Goal: Check status: Check status

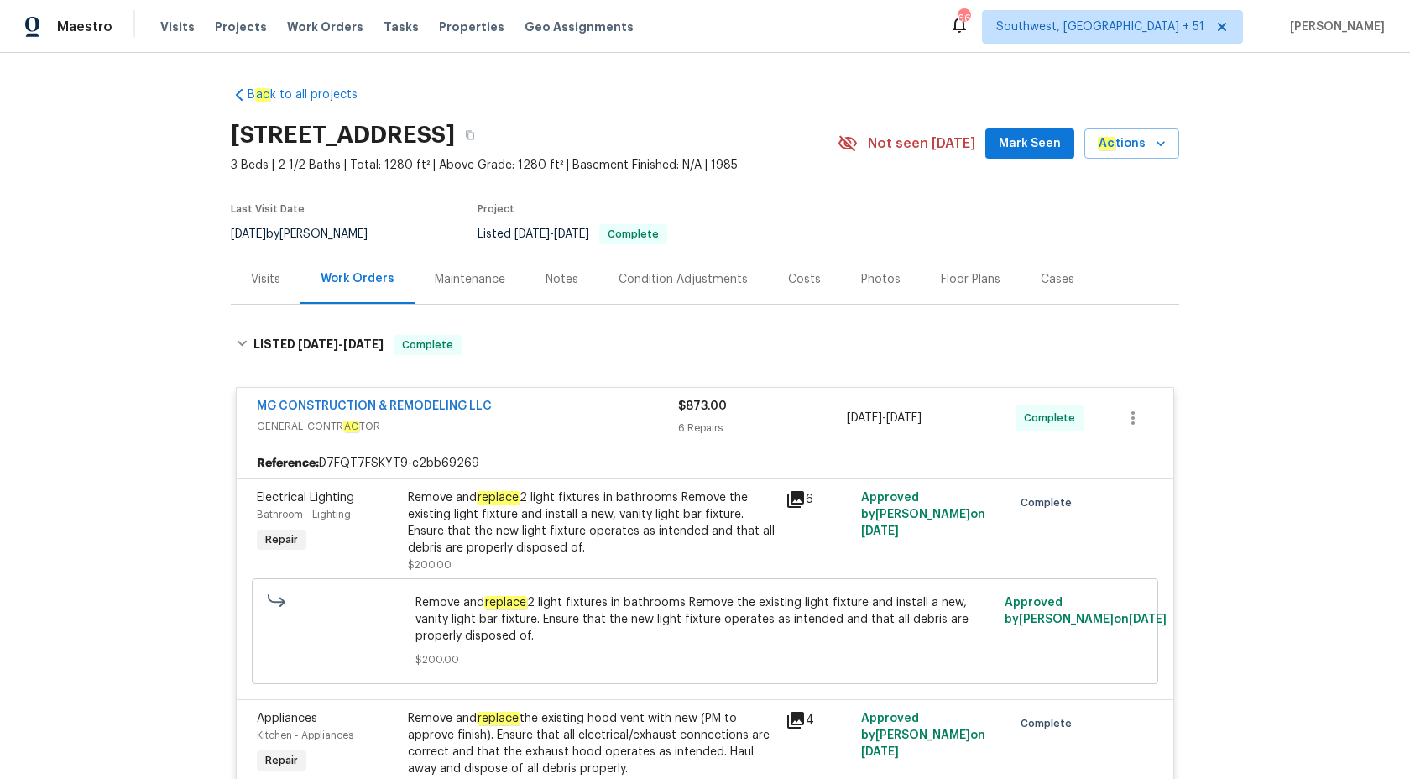
click at [107, 29] on span "Maestro" at bounding box center [84, 26] width 55 height 17
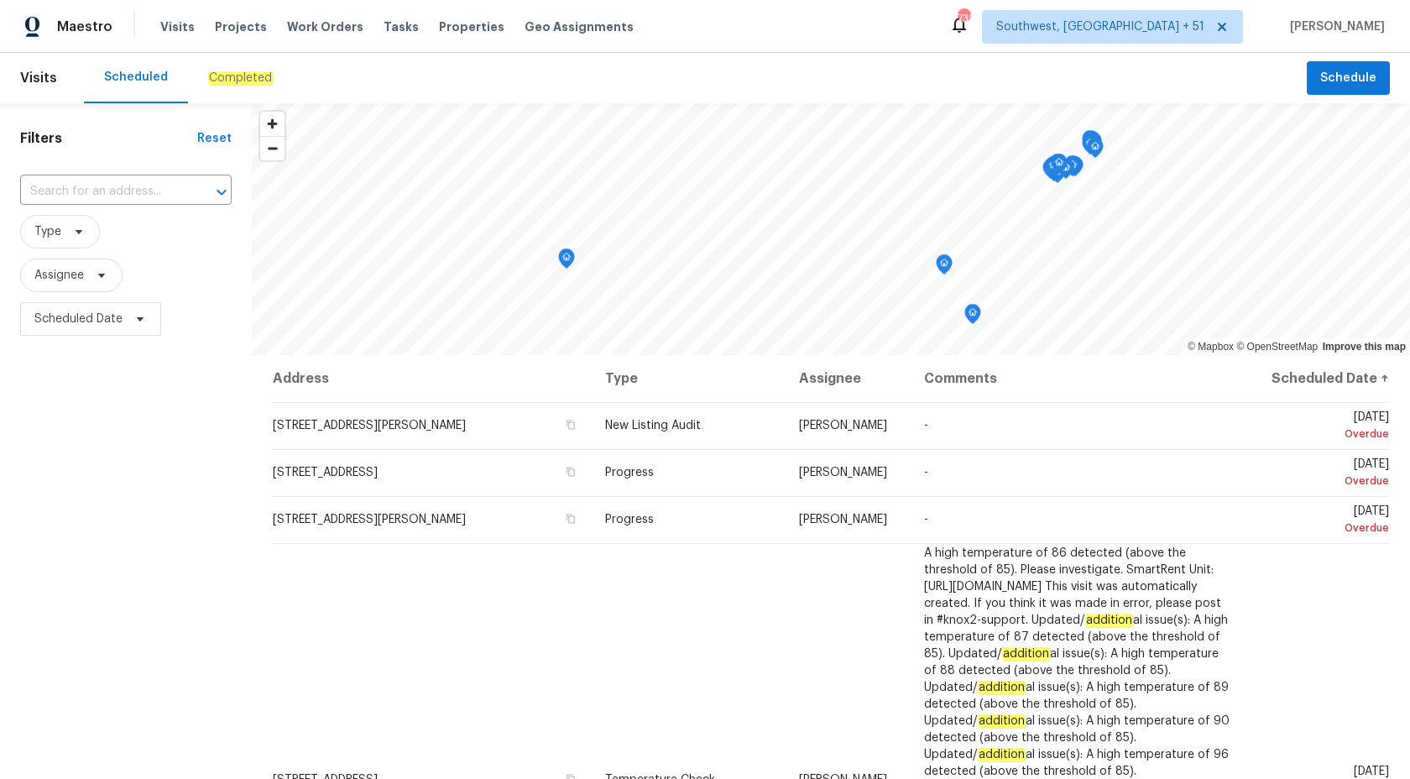
click at [245, 77] on em "Completed" at bounding box center [240, 77] width 65 height 13
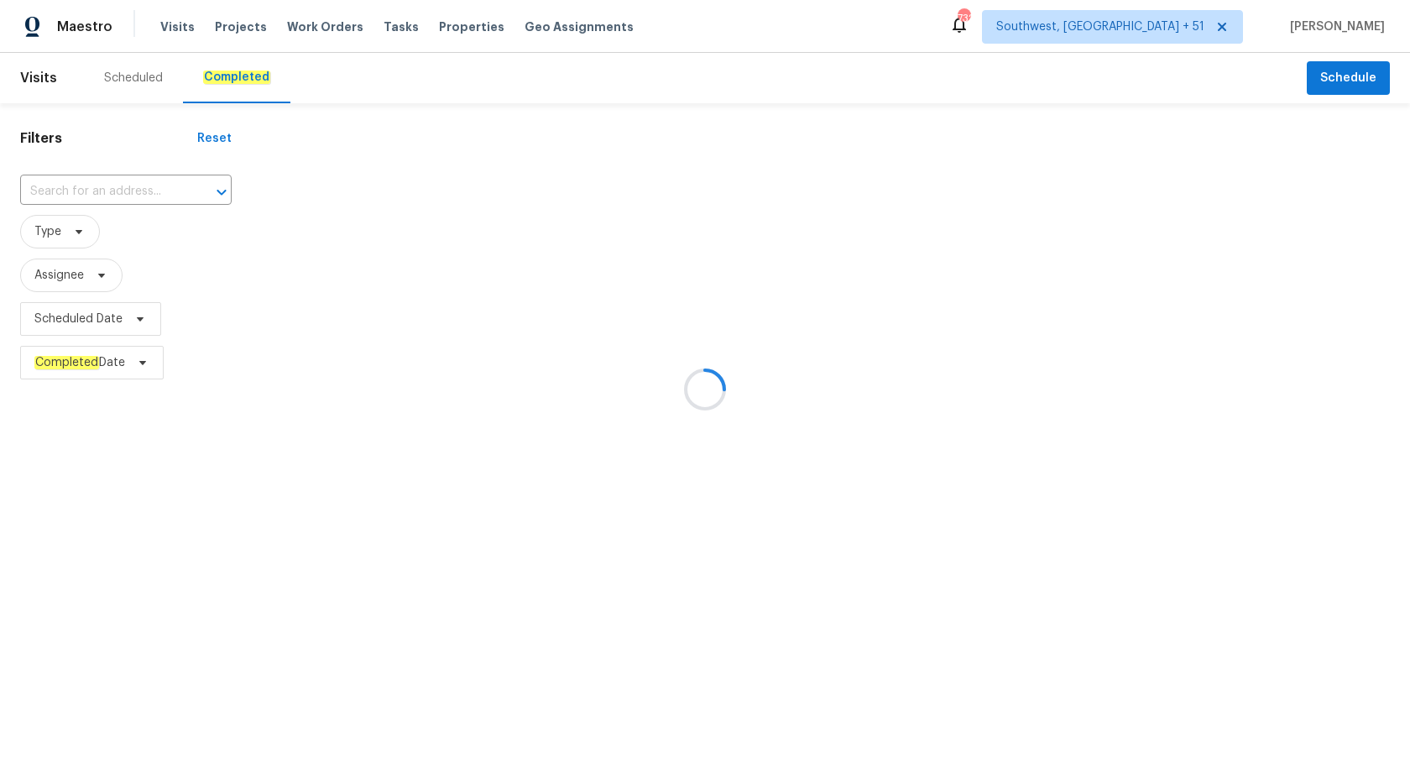
click at [82, 191] on div at bounding box center [705, 389] width 1410 height 779
click at [81, 191] on div at bounding box center [705, 389] width 1410 height 779
click at [82, 191] on div at bounding box center [705, 389] width 1410 height 779
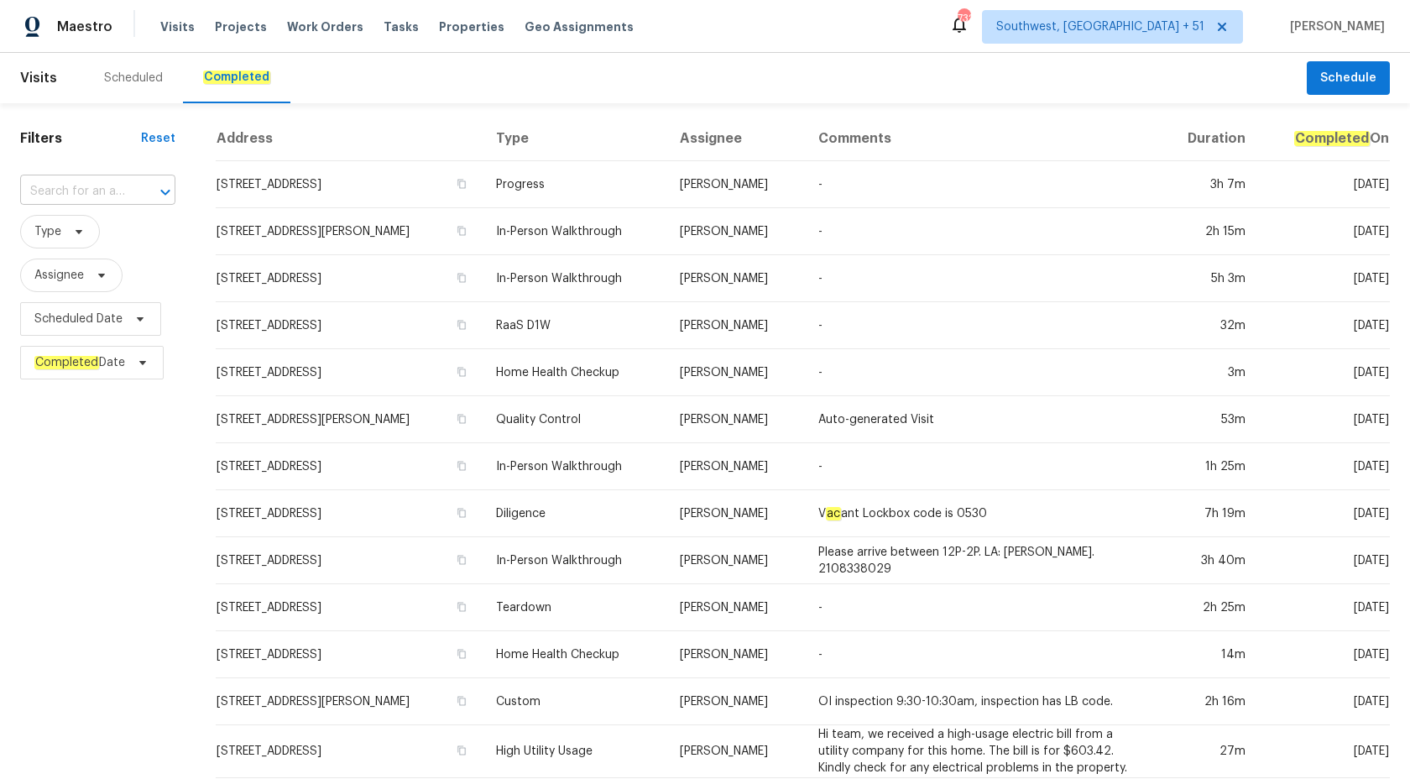
click at [55, 183] on input "text" at bounding box center [74, 192] width 108 height 26
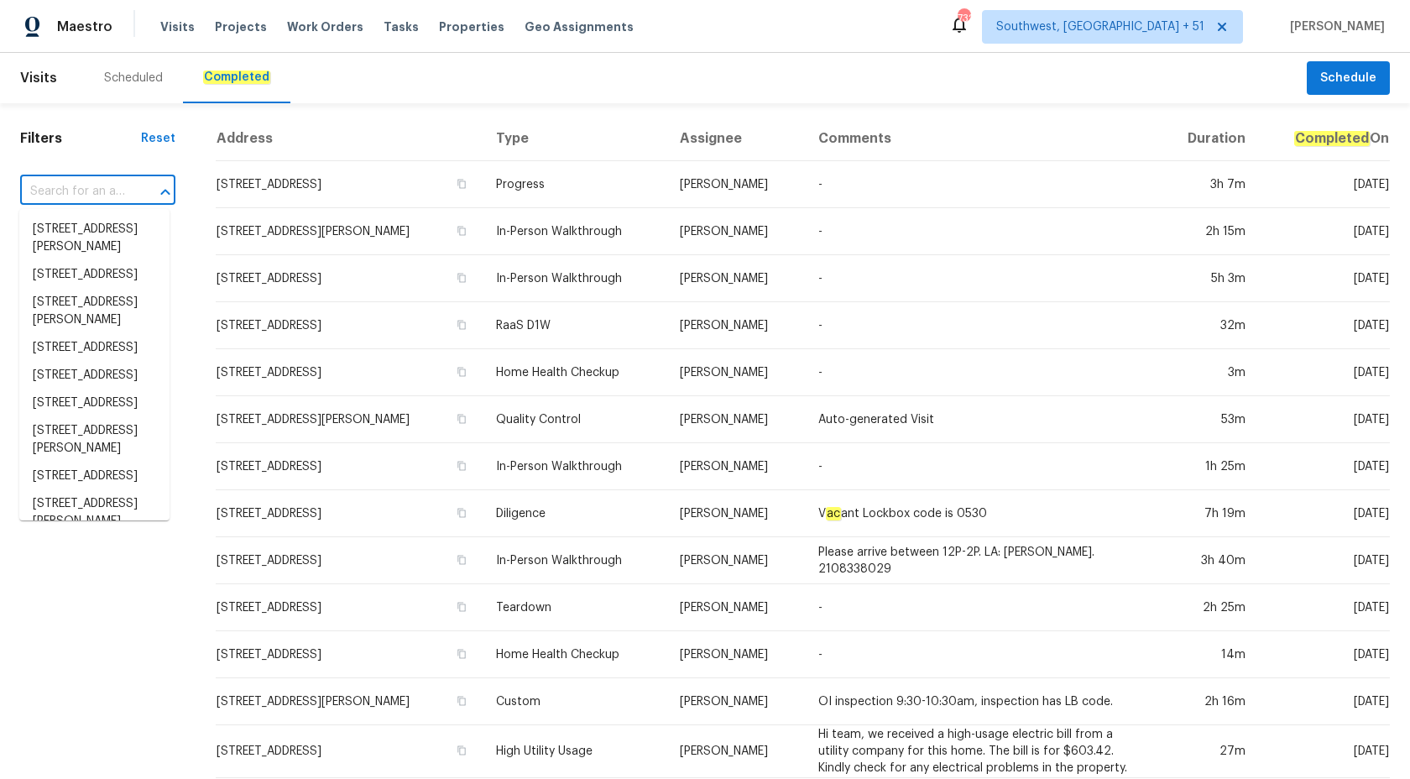
paste input "1042 Ball Park Rd, Thomasville, NC 27360"
type input "1042 Ball Park Rd, Thomasville, NC 27360"
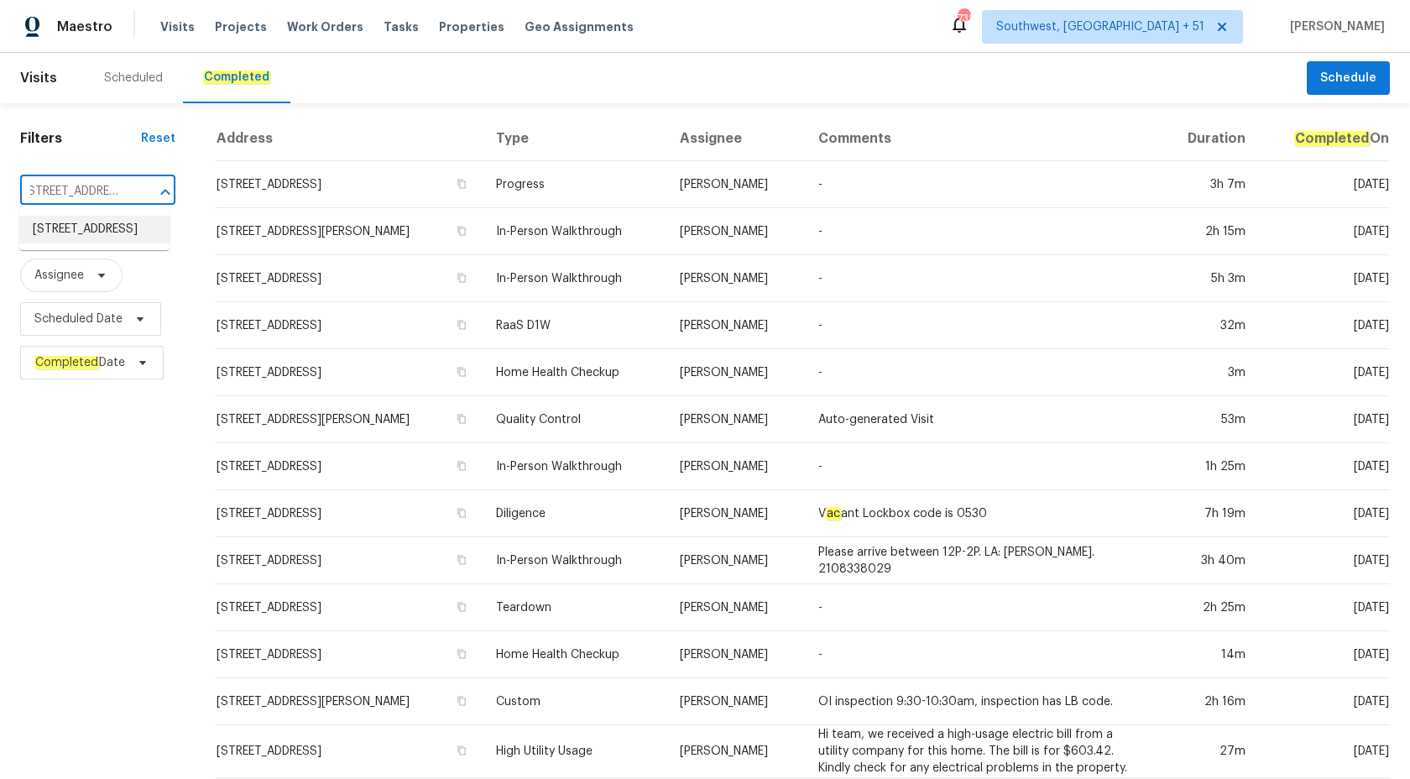
click at [97, 237] on li "1042 Ball Park Rd, Thomasville, NC 27360" at bounding box center [94, 230] width 150 height 28
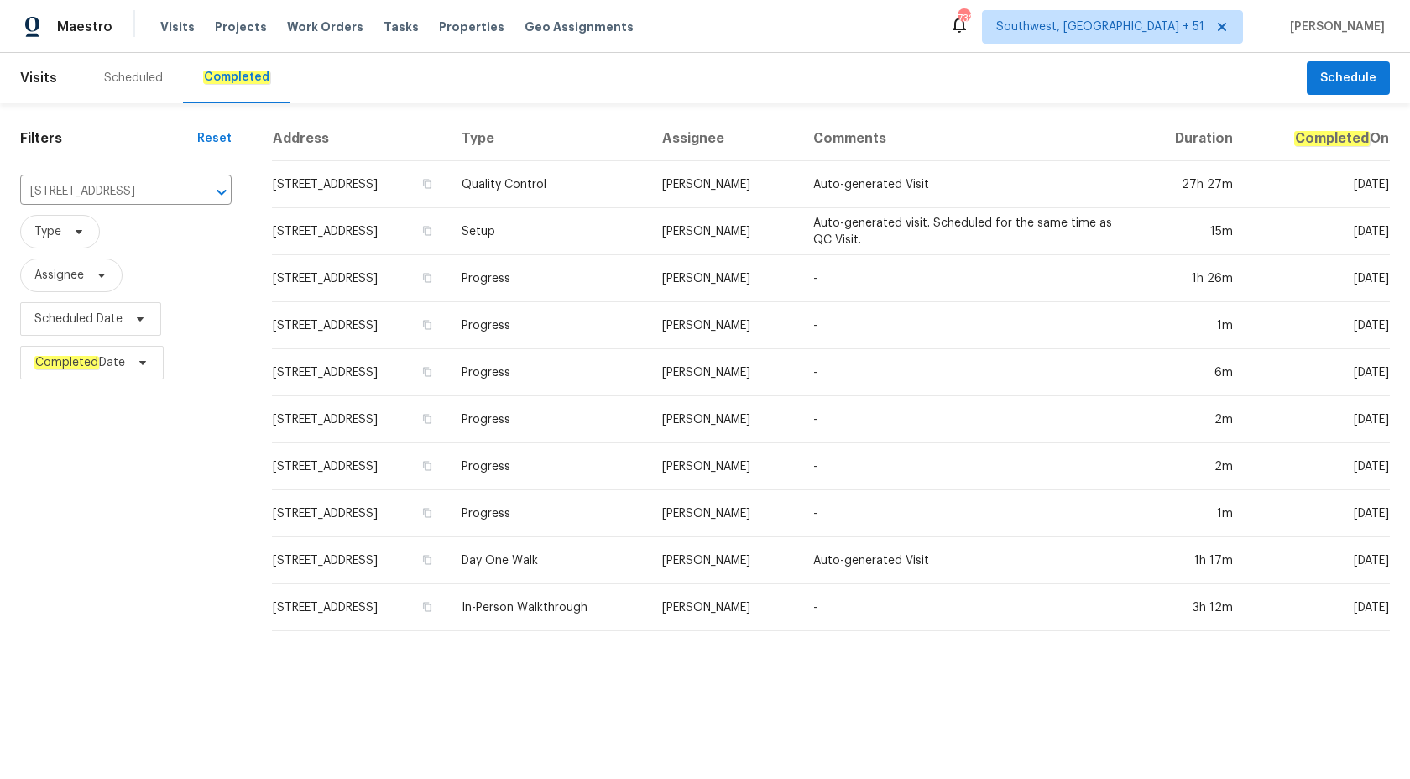
click at [759, 302] on td "Chip Hunter" at bounding box center [724, 325] width 151 height 47
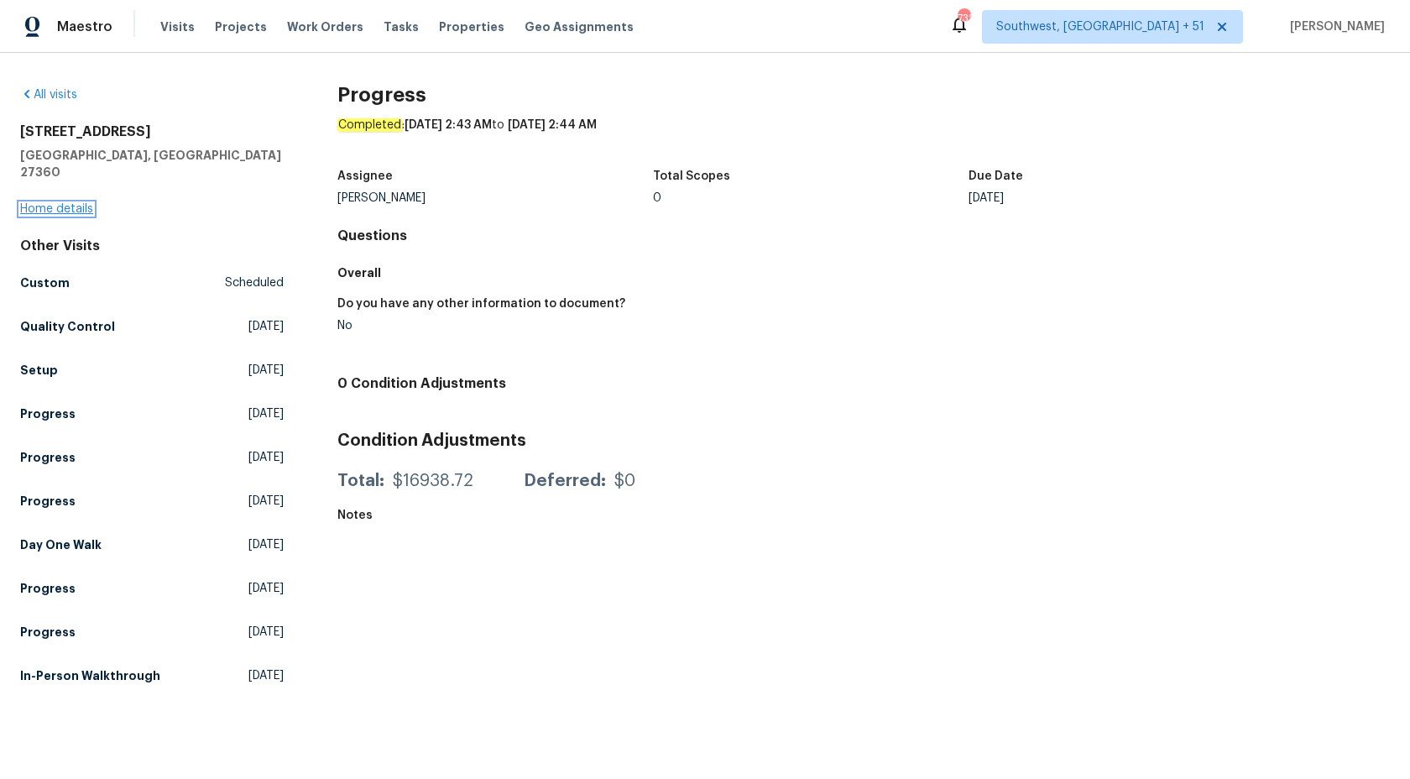
click at [54, 203] on link "Home details" at bounding box center [56, 209] width 73 height 12
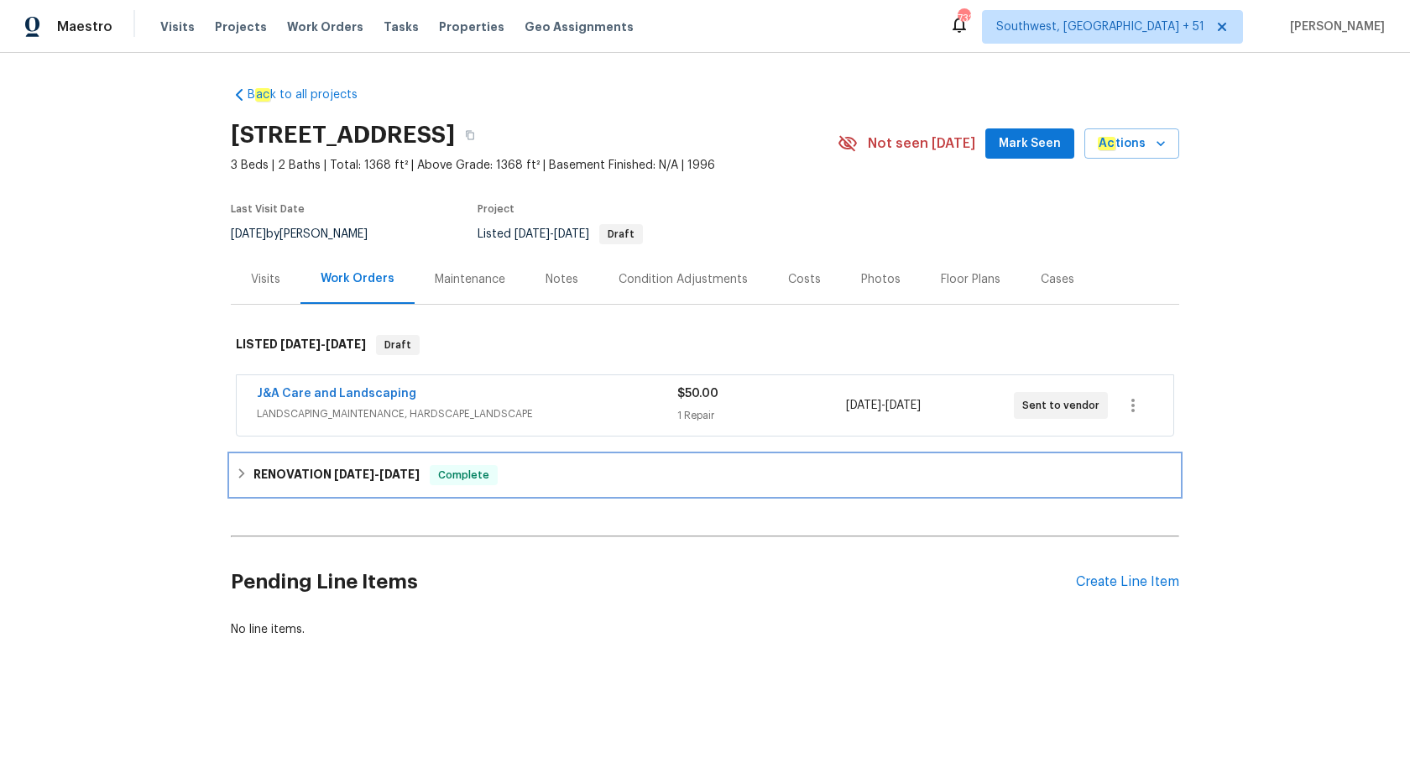
click at [418, 483] on h6 "RENOVATION 10/1/25 - 10/10/25" at bounding box center [337, 475] width 166 height 20
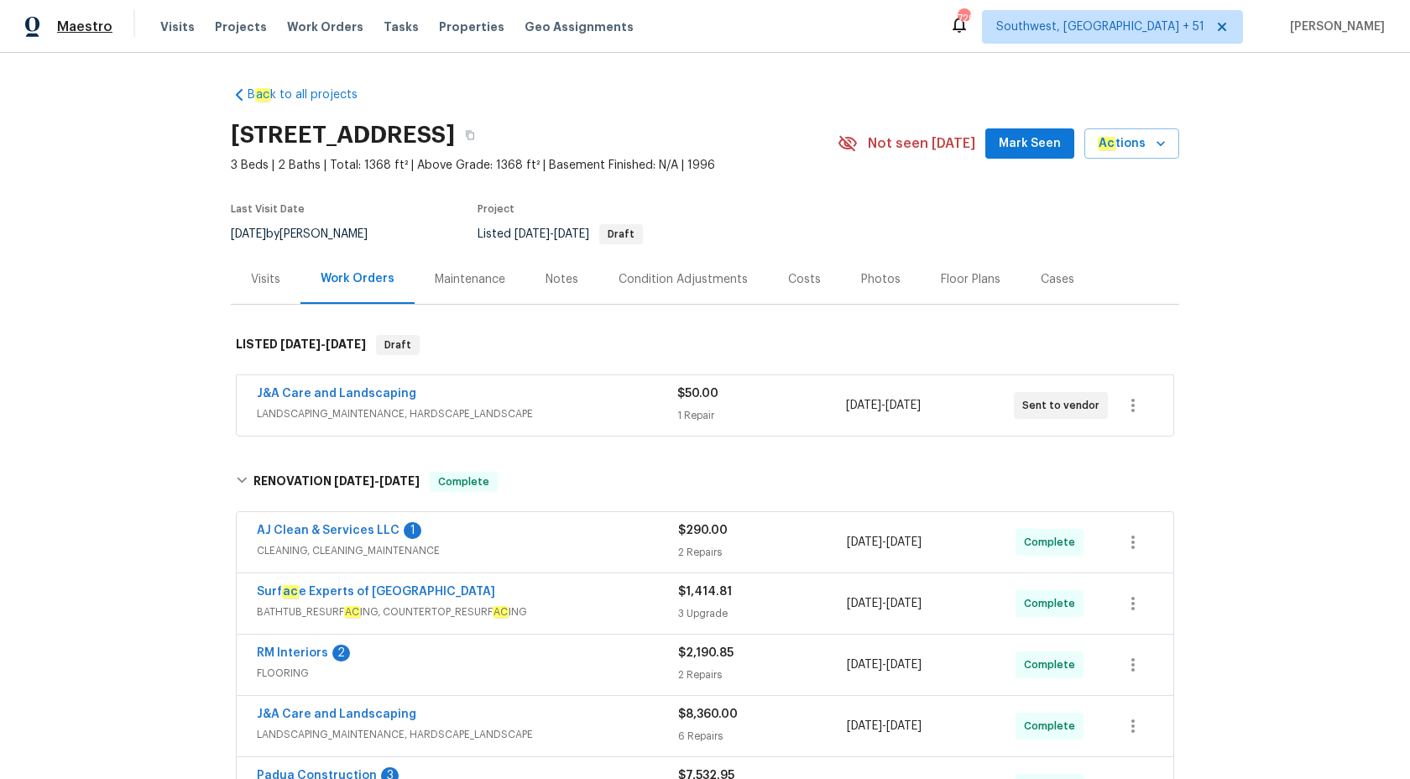
click at [79, 29] on span "Maestro" at bounding box center [84, 26] width 55 height 17
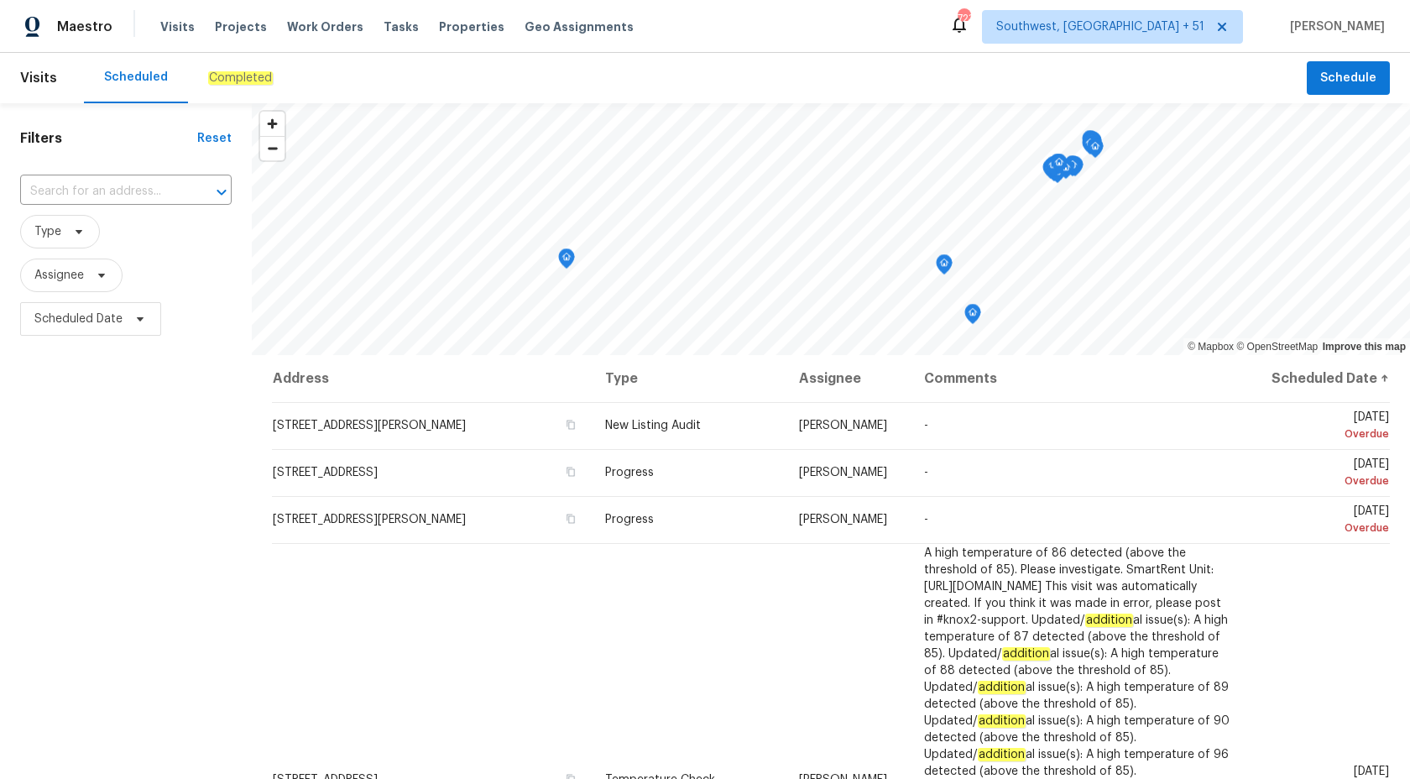
click at [247, 81] on em "Completed" at bounding box center [240, 77] width 65 height 13
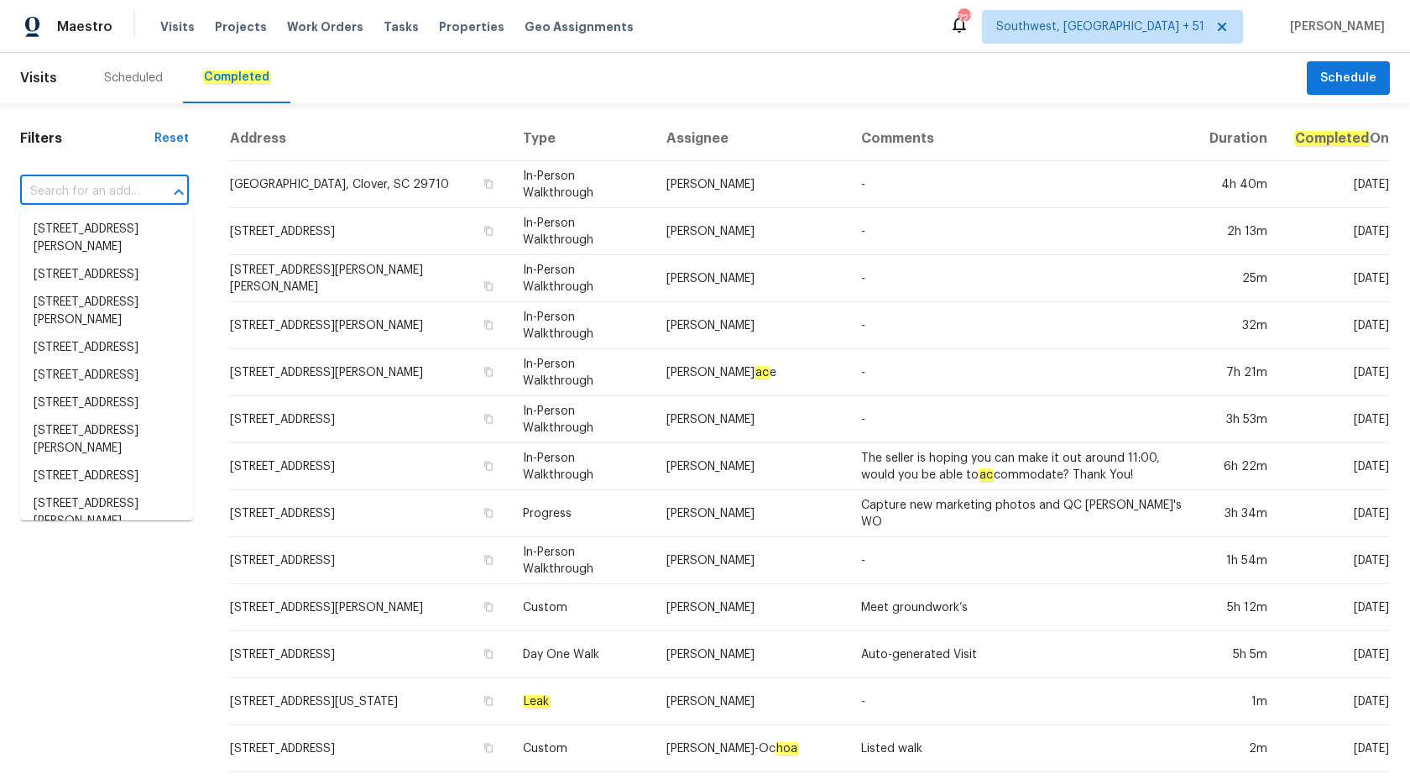
click at [133, 191] on input "text" at bounding box center [81, 192] width 122 height 26
paste input "[STREET_ADDRESS]"
type input "[STREET_ADDRESS]"
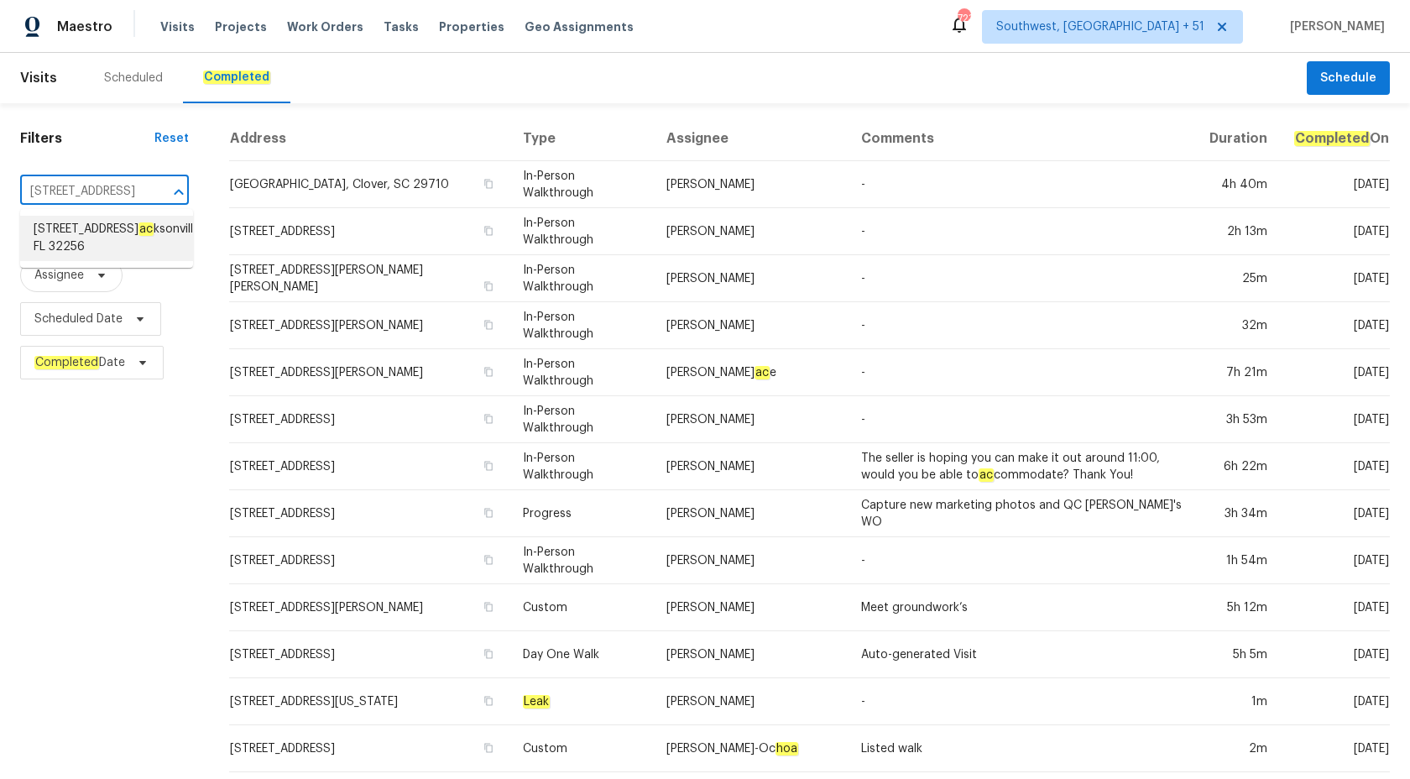
click at [119, 239] on span "[STREET_ADDRESS]" at bounding box center [119, 238] width 170 height 35
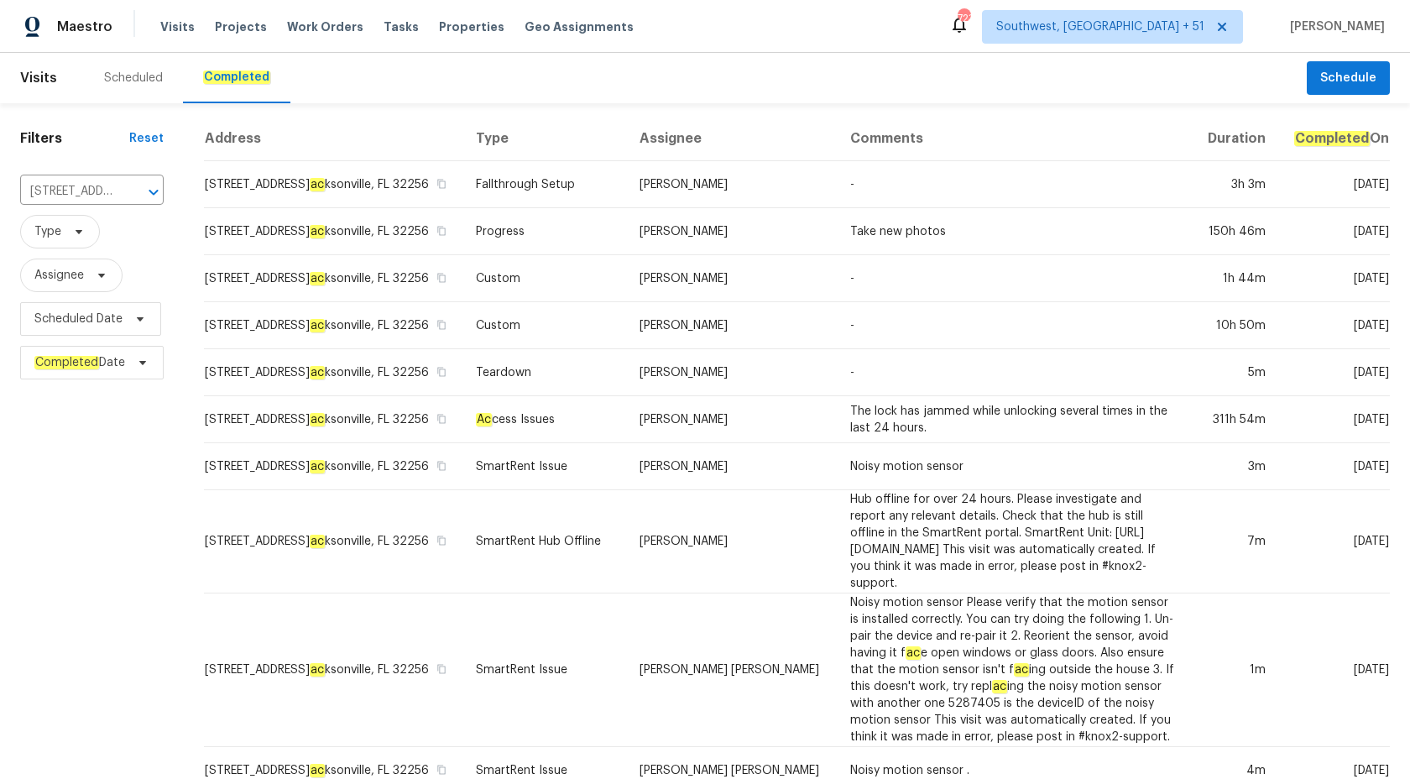
click at [627, 282] on td "Custom" at bounding box center [545, 278] width 165 height 47
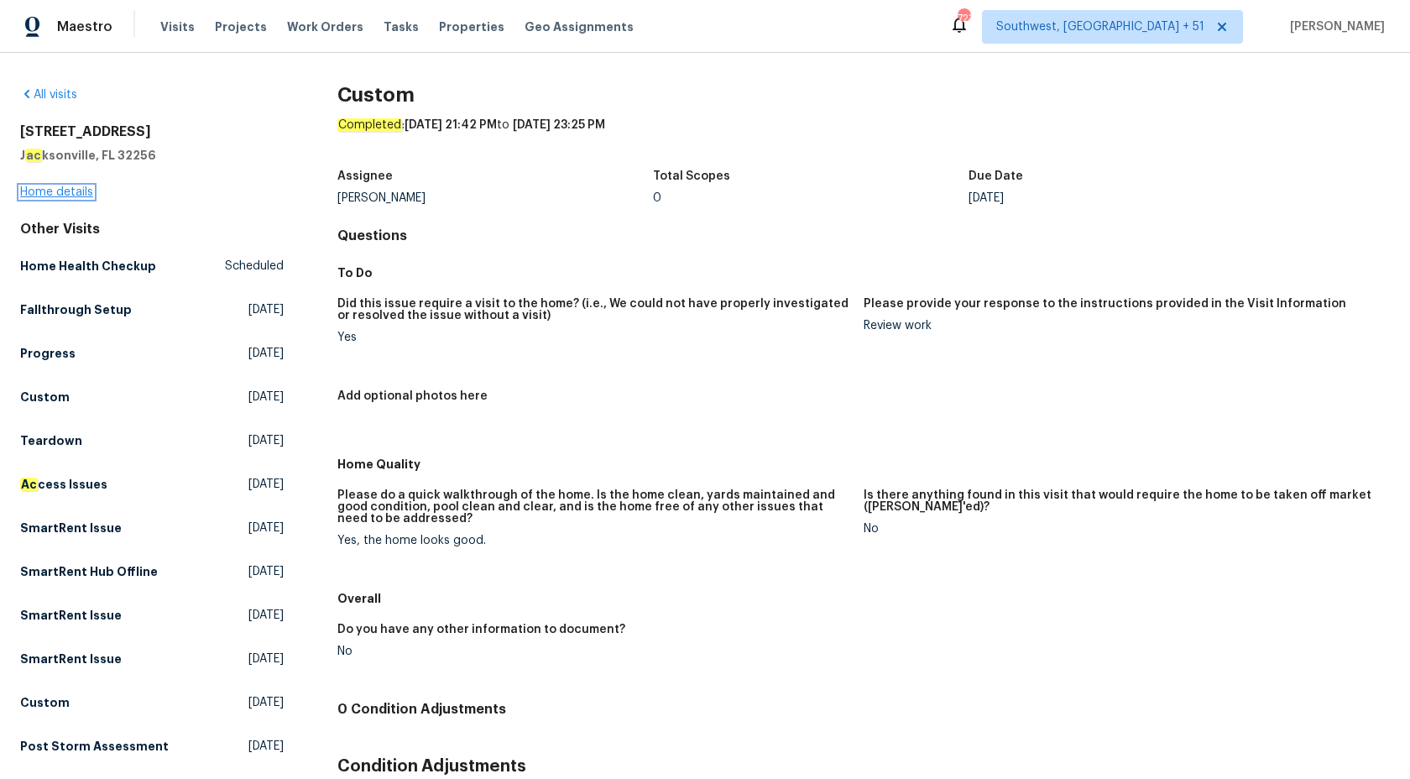
click at [55, 196] on link "Home details" at bounding box center [56, 192] width 73 height 12
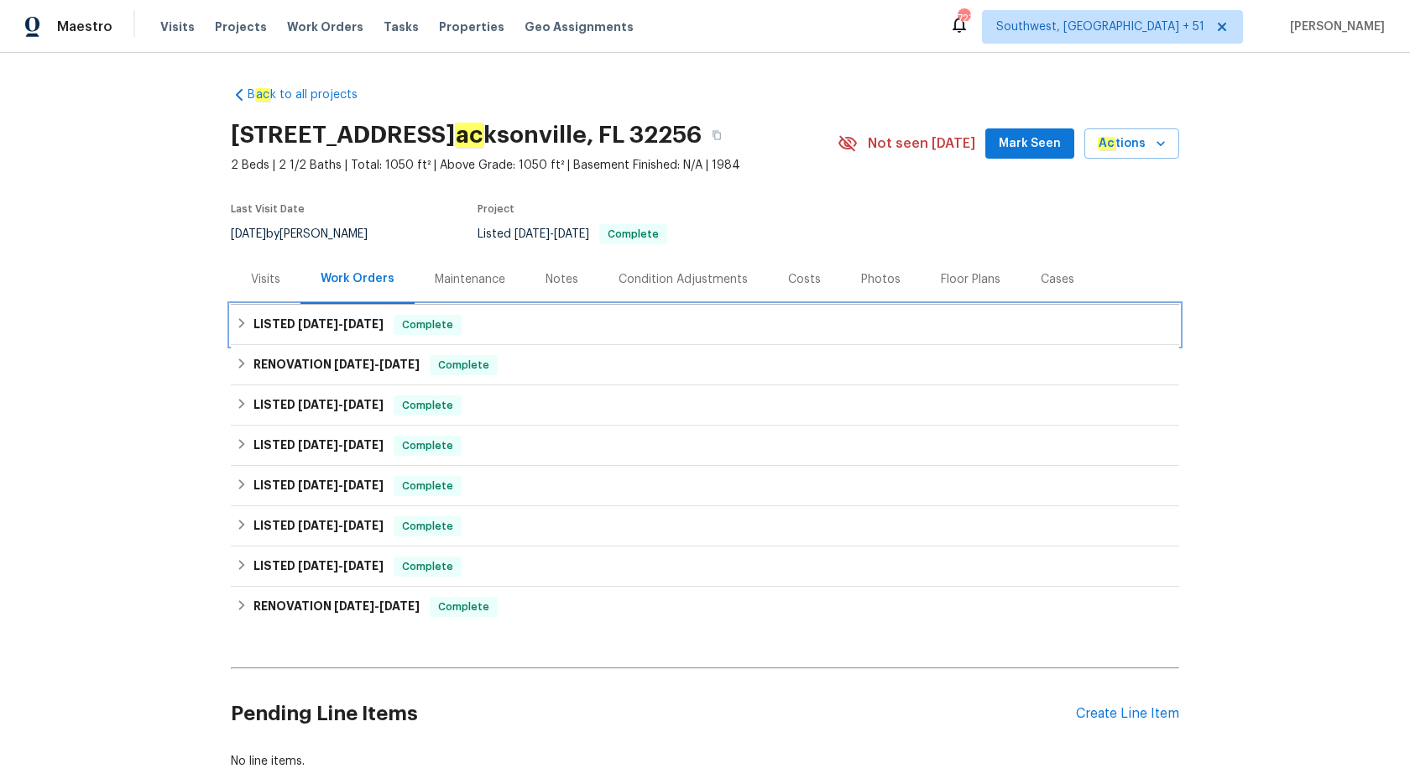
click at [379, 330] on span "[DATE]" at bounding box center [363, 324] width 40 height 12
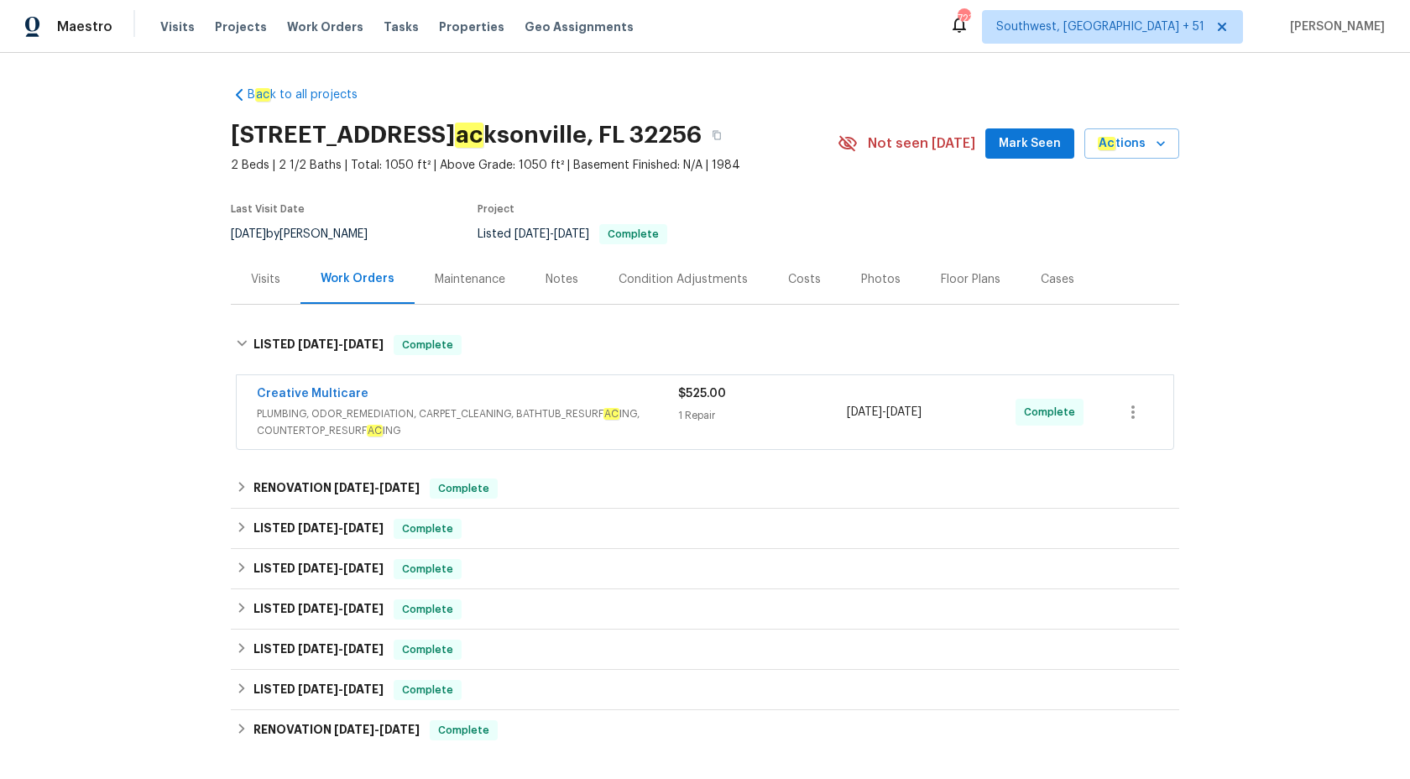
click at [493, 424] on span "PLUMBING, ODOR_REMEDIATION, CARPET_CLEANING, BATHTUB_RESURF AC ING, COUNTERTOP_…" at bounding box center [467, 422] width 421 height 34
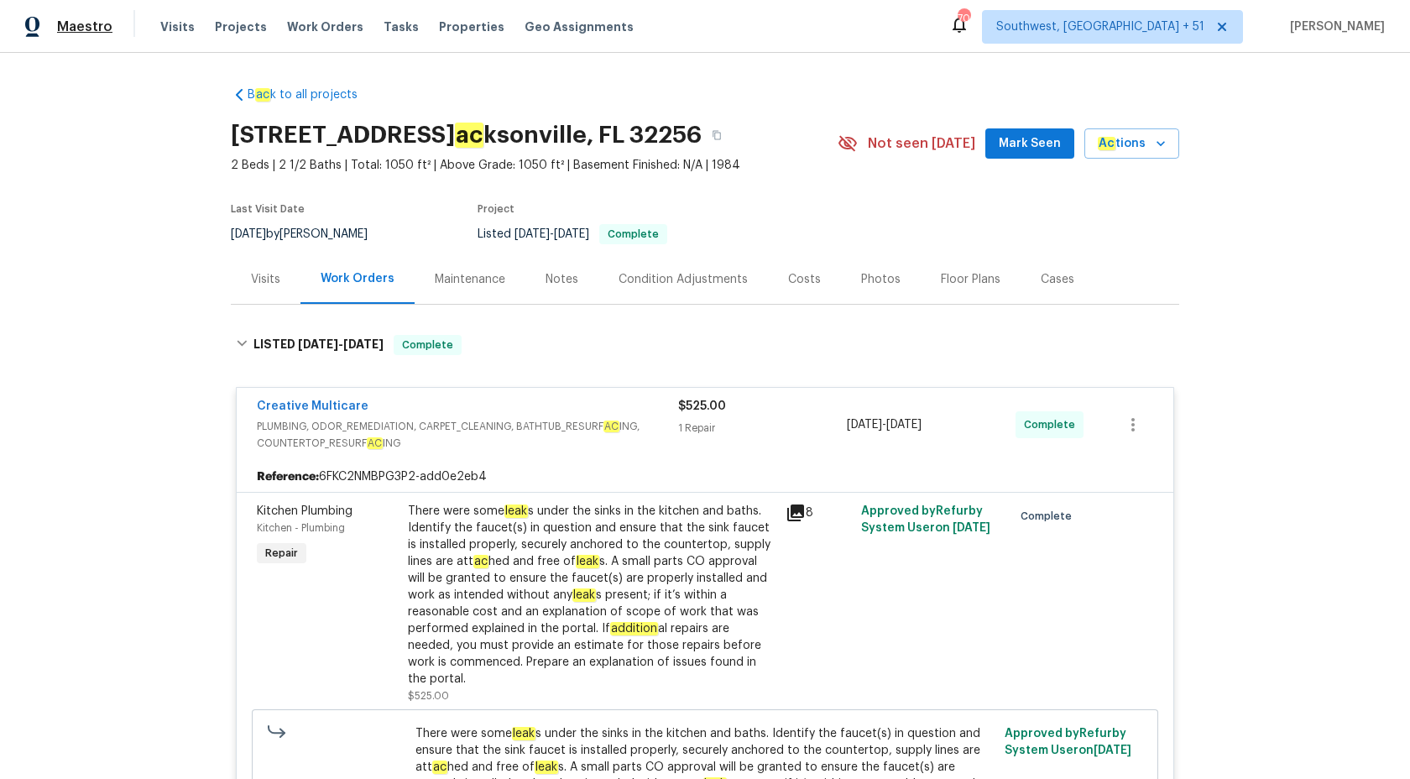
click at [76, 27] on span "Maestro" at bounding box center [84, 26] width 55 height 17
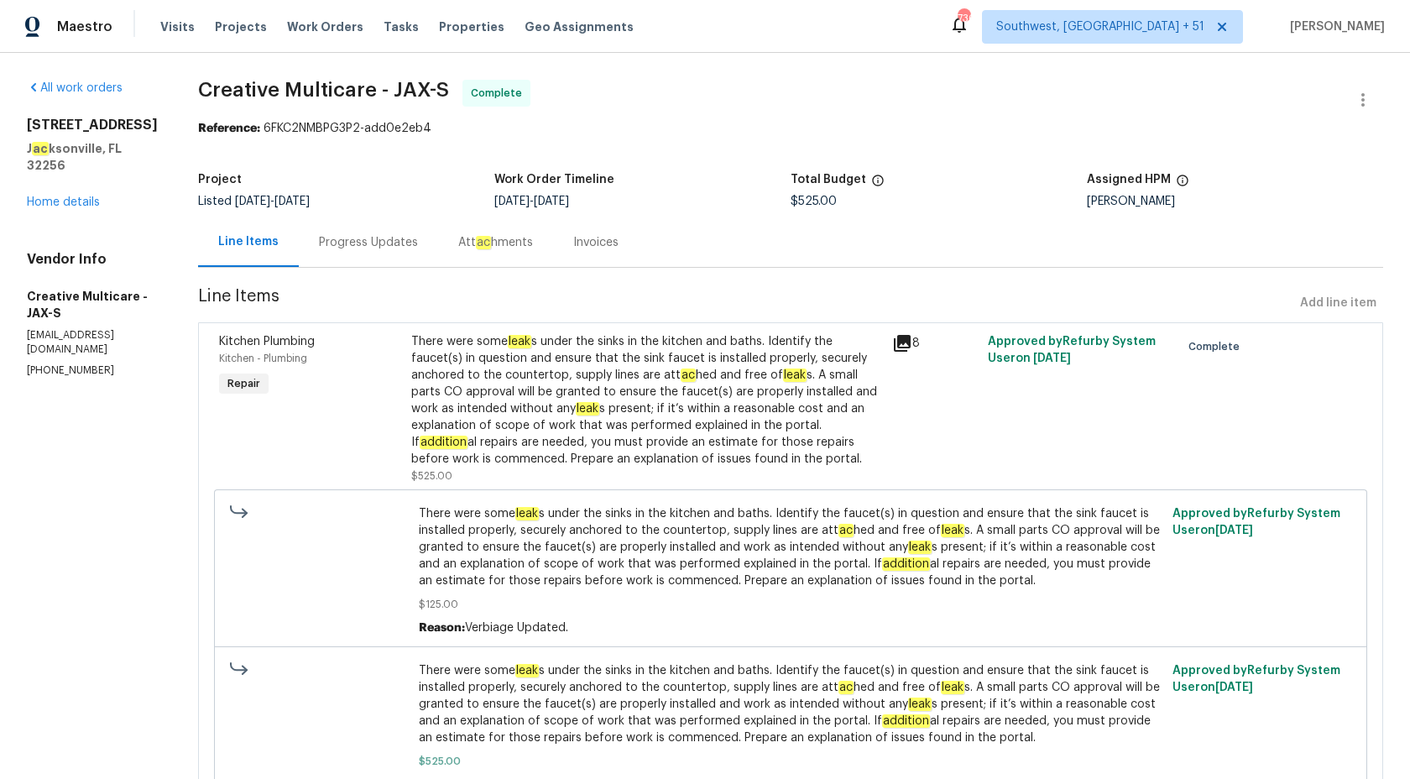
click at [418, 237] on div "Progress Updates" at bounding box center [368, 242] width 99 height 17
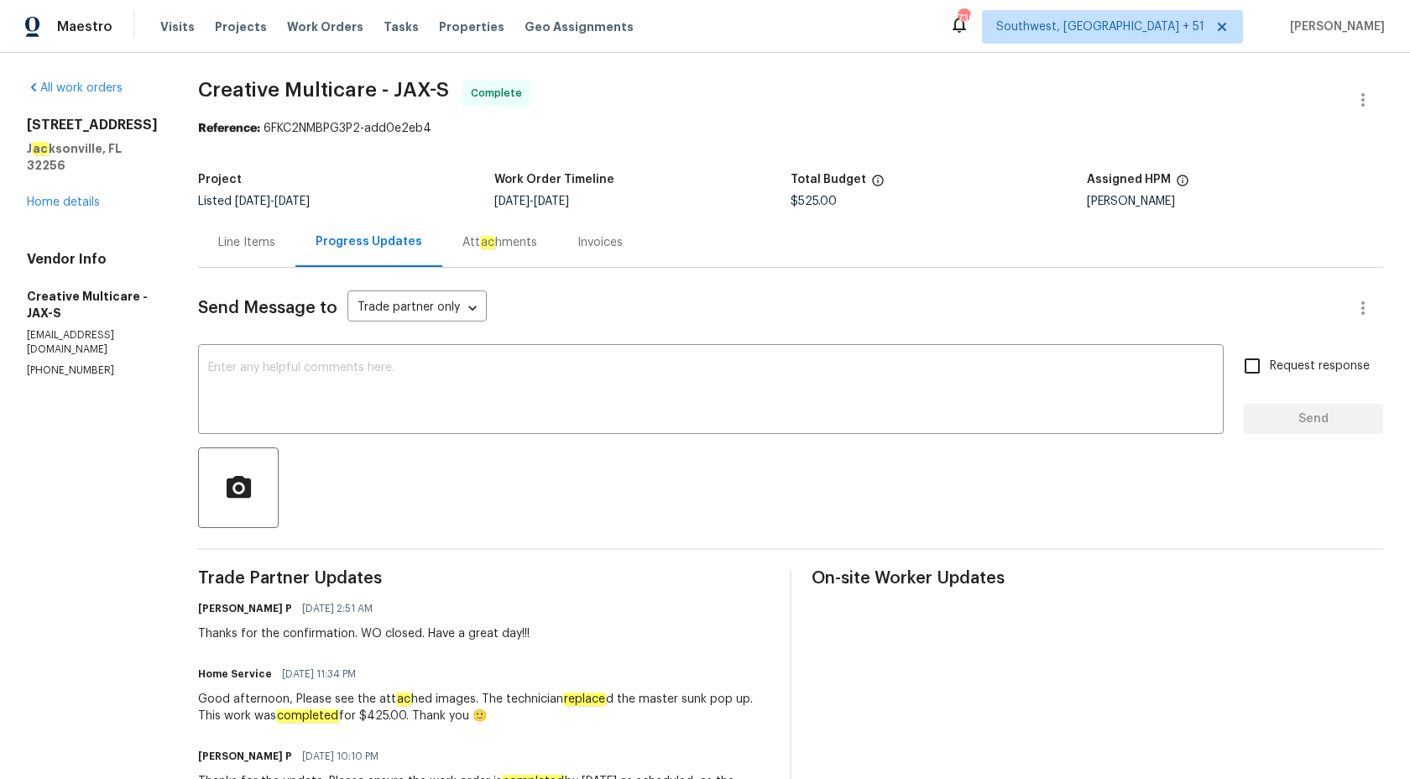
click at [623, 240] on div "Invoices" at bounding box center [600, 242] width 45 height 17
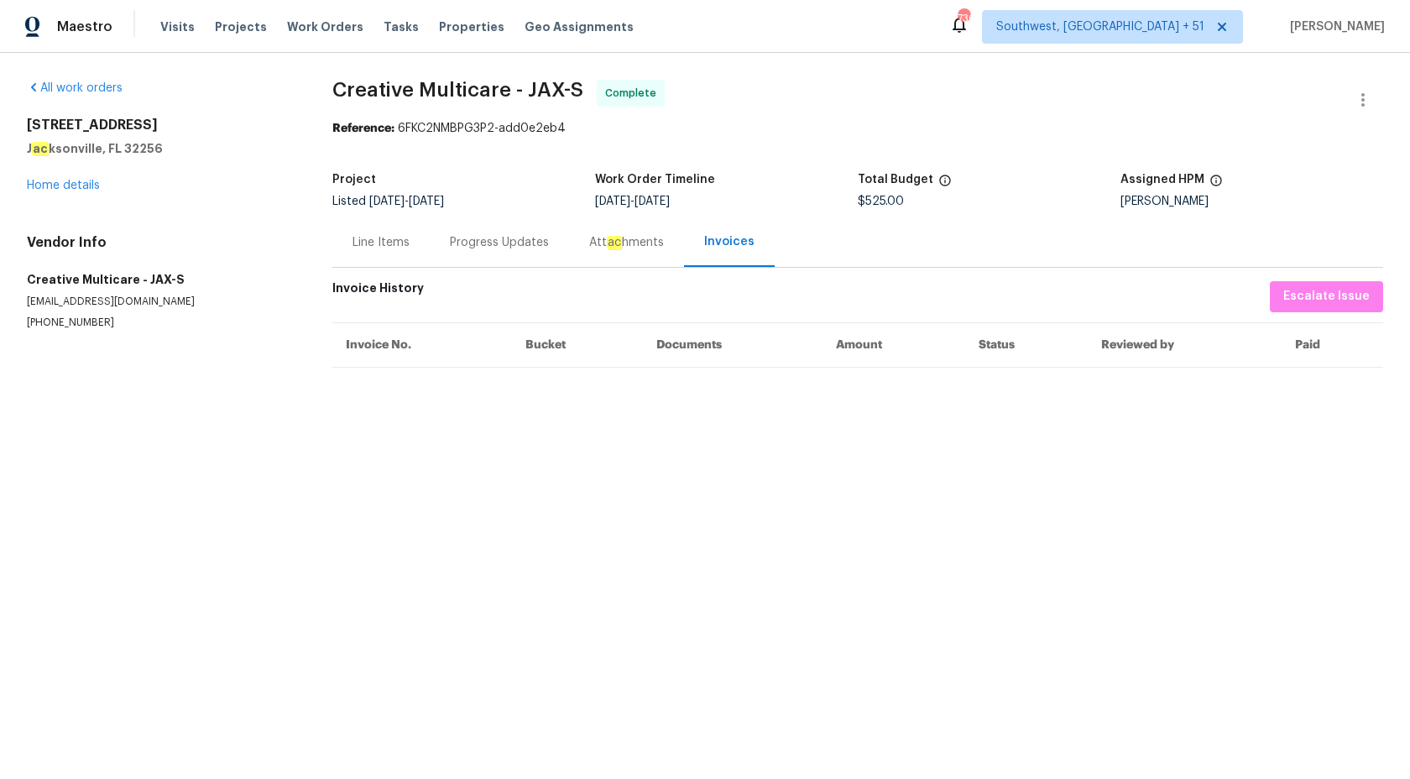
click at [518, 248] on div "Progress Updates" at bounding box center [499, 242] width 99 height 17
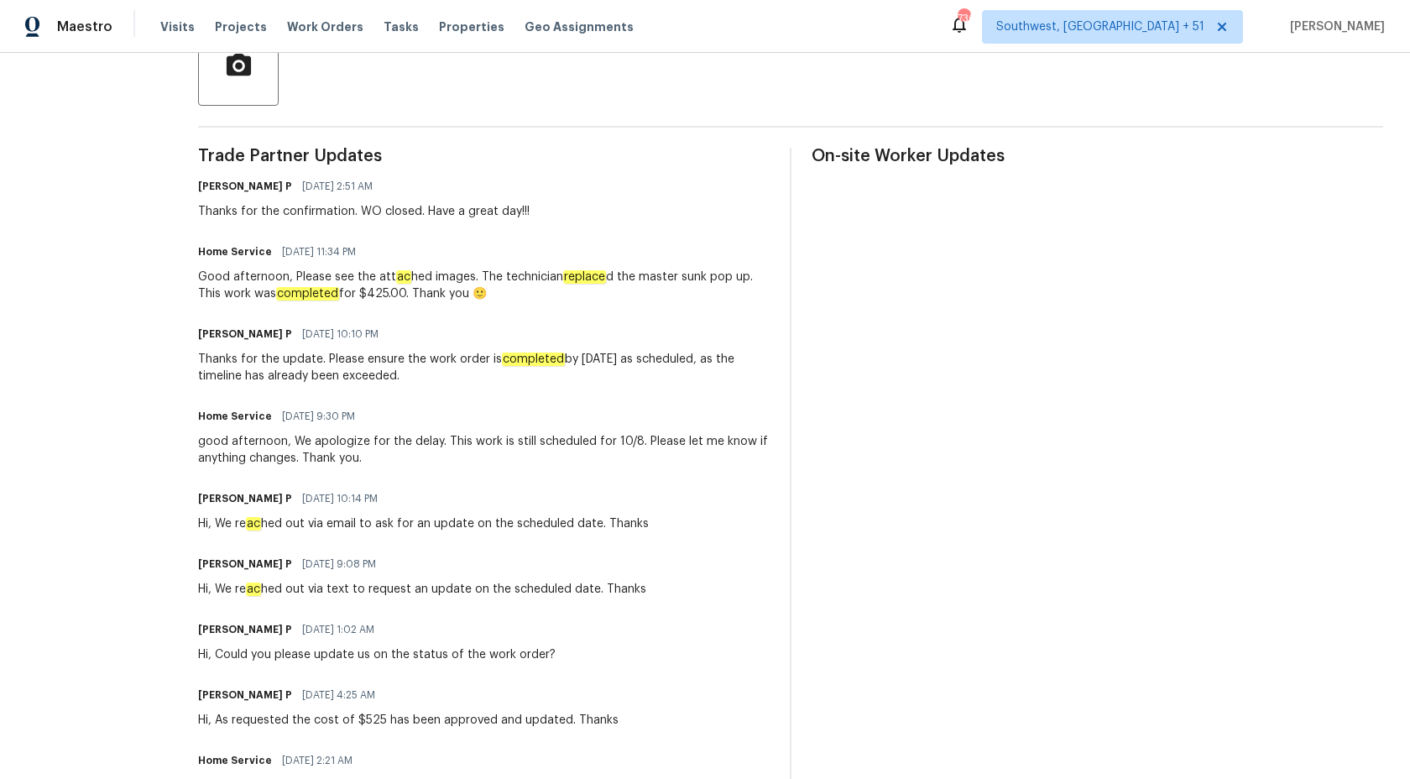
scroll to position [390, 0]
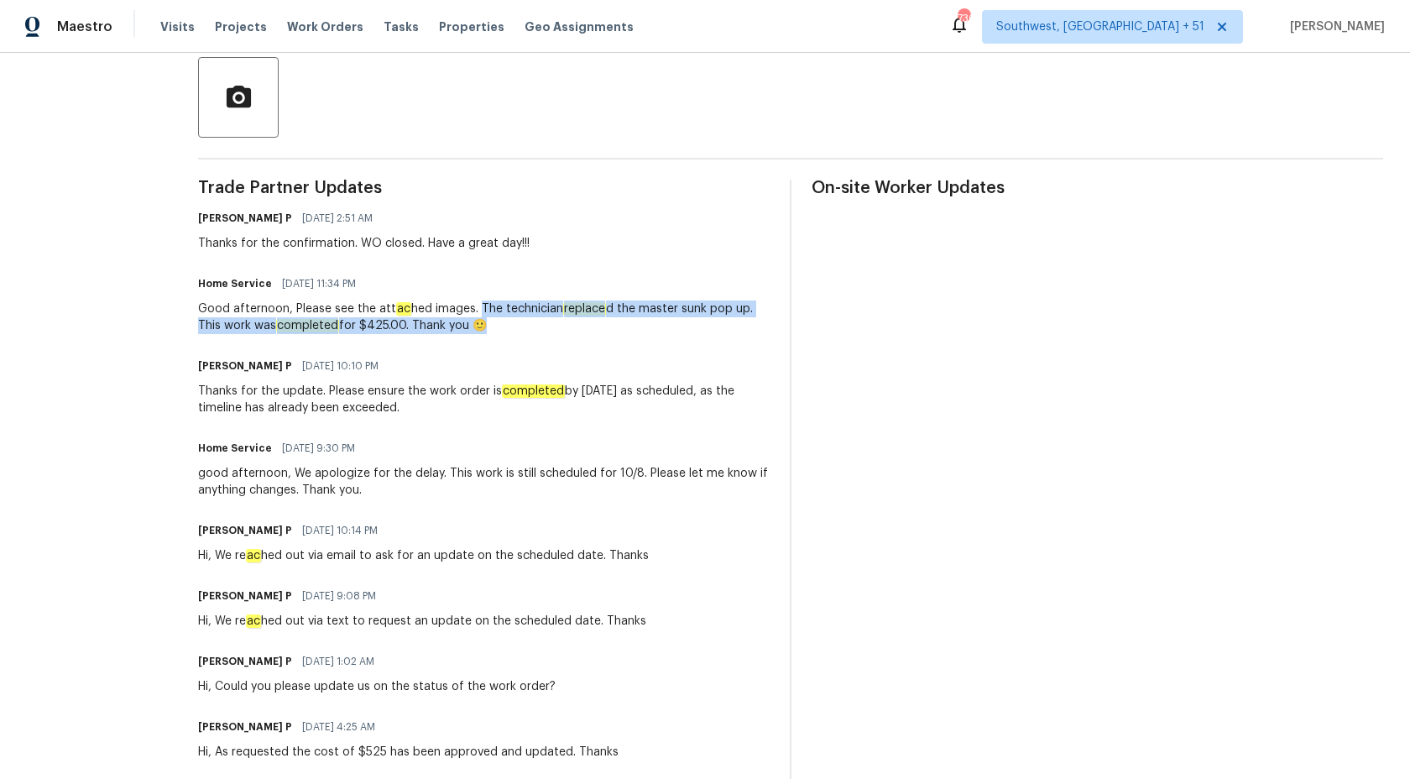
drag, startPoint x: 550, startPoint y: 310, endPoint x: 568, endPoint y: 331, distance: 28.0
click at [568, 331] on div "Good afternoon, Please see the att ac hed images. The technician replace d the …" at bounding box center [484, 318] width 572 height 34
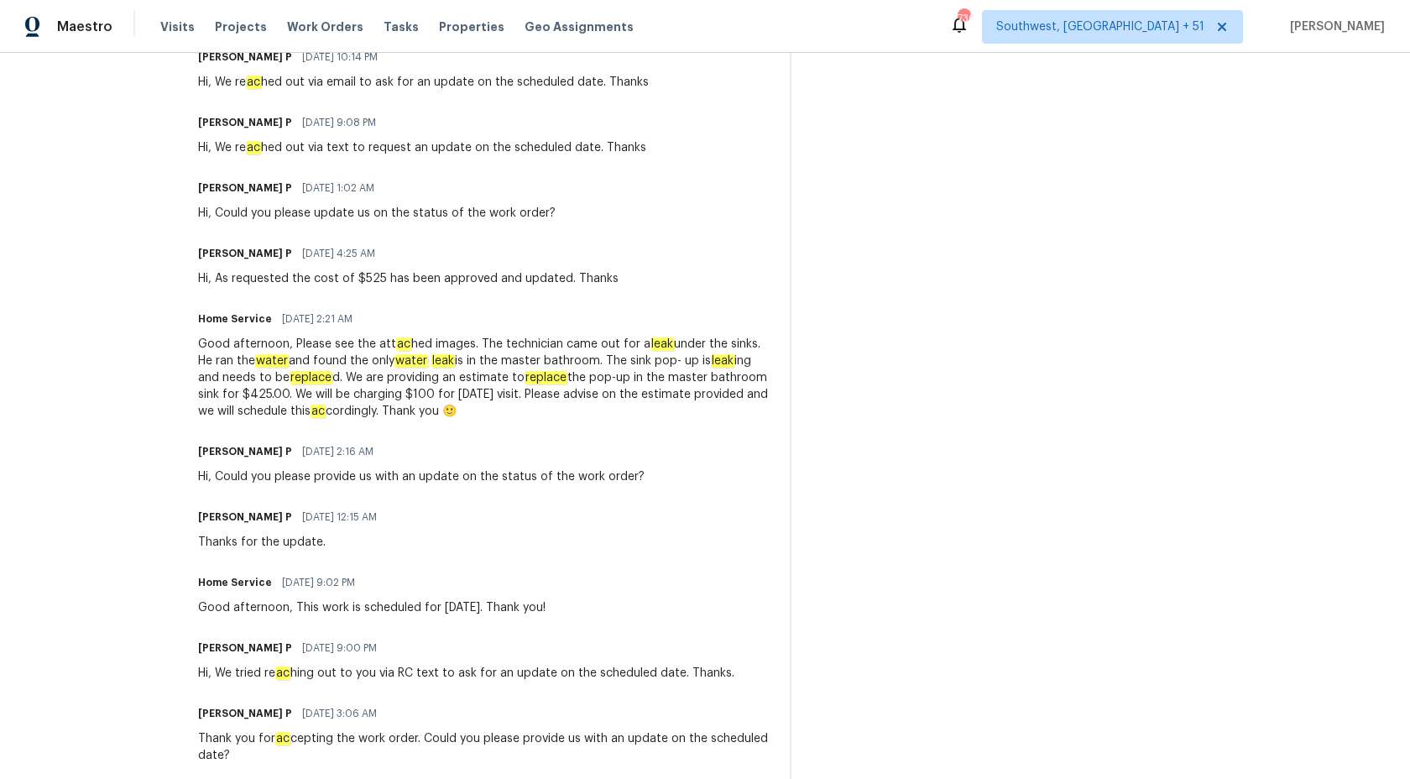
scroll to position [813, 0]
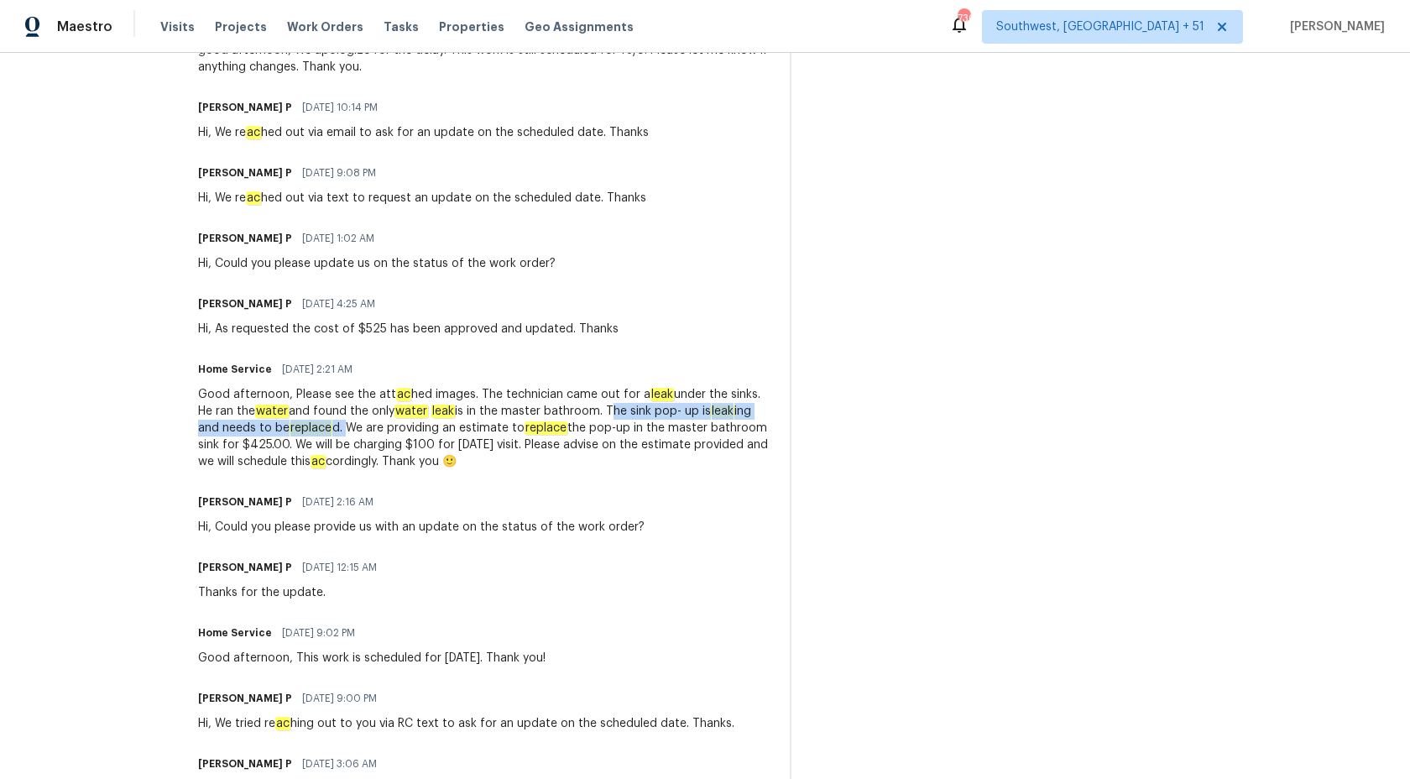
drag, startPoint x: 719, startPoint y: 410, endPoint x: 496, endPoint y: 425, distance: 222.9
click at [496, 425] on div "Good afternoon, Please see the att ac hed images. The technician came out for a…" at bounding box center [484, 428] width 572 height 84
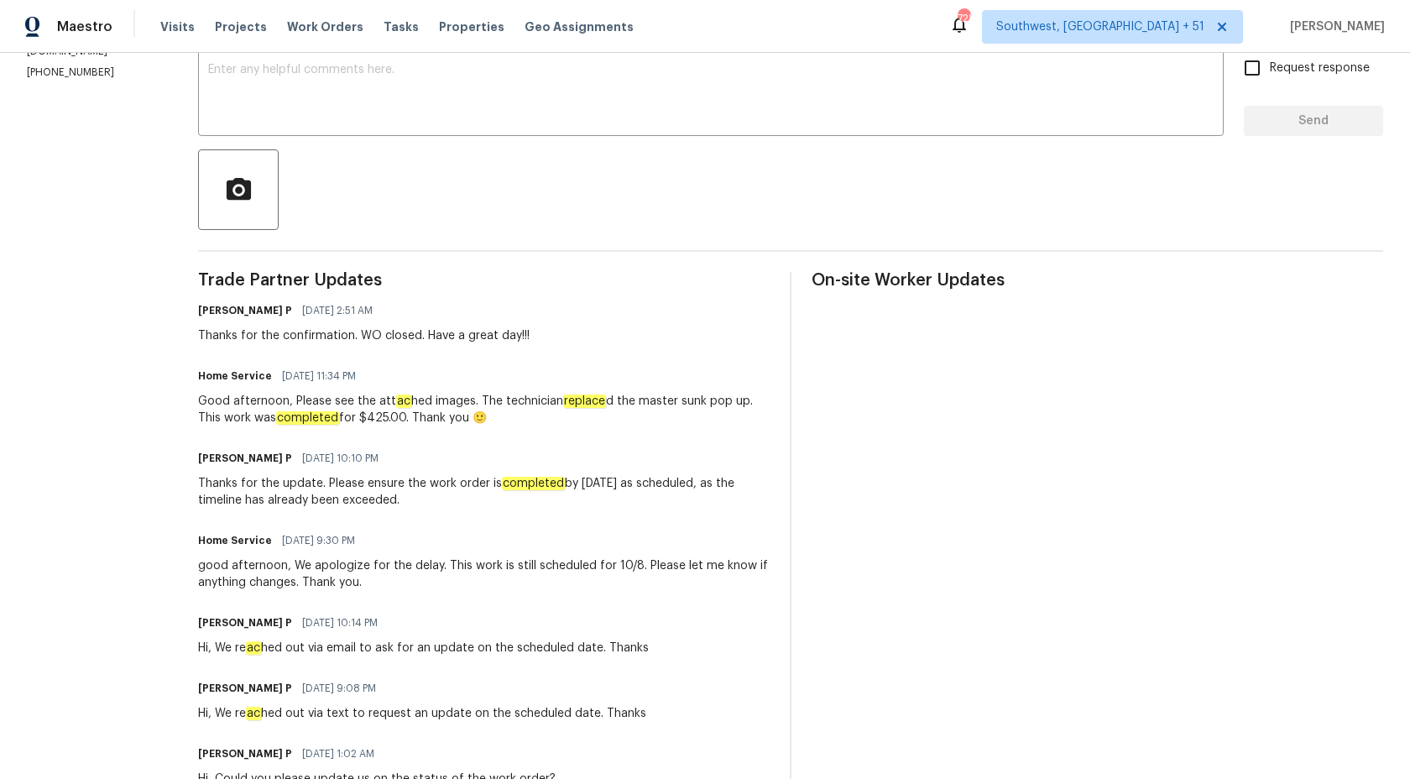
scroll to position [113, 0]
